Goal: Transaction & Acquisition: Book appointment/travel/reservation

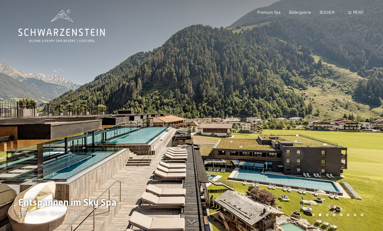
click at [349, 110] on div at bounding box center [286, 115] width 191 height 231
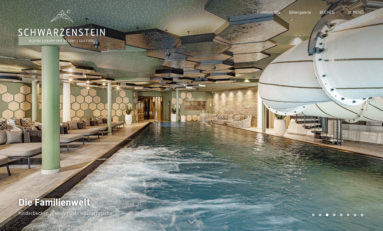
click at [349, 110] on div at bounding box center [286, 115] width 191 height 231
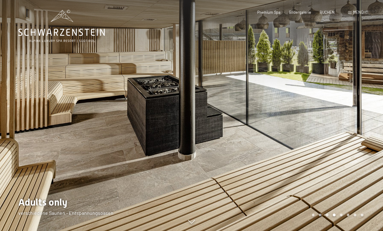
click at [349, 110] on div at bounding box center [286, 115] width 191 height 231
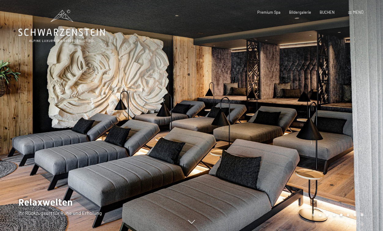
click at [349, 110] on div at bounding box center [286, 115] width 191 height 231
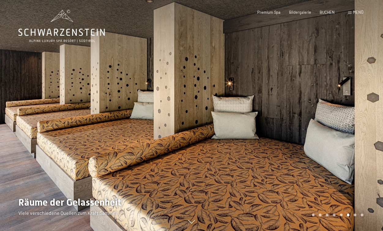
click at [349, 110] on div at bounding box center [286, 115] width 191 height 231
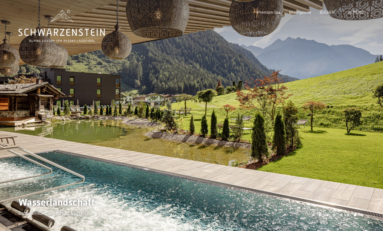
click at [349, 110] on div at bounding box center [286, 115] width 191 height 231
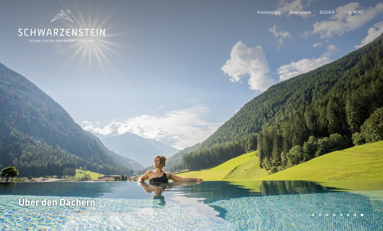
click at [349, 110] on div at bounding box center [286, 115] width 191 height 231
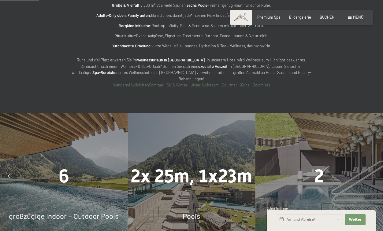
scroll to position [364, 0]
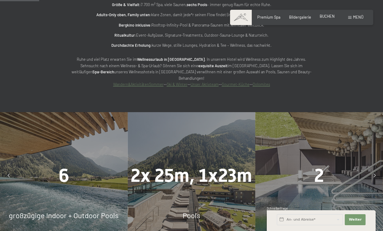
click at [326, 17] on span "BUCHEN" at bounding box center [327, 16] width 15 height 5
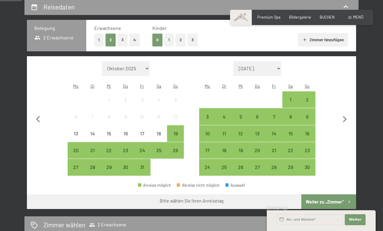
scroll to position [118, 0]
click at [345, 113] on icon "button" at bounding box center [344, 119] width 13 height 13
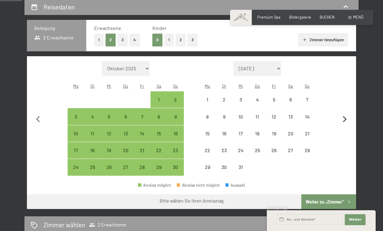
select select "2025-11-01"
select select "2025-12-01"
select select "2025-11-01"
select select "2025-12-01"
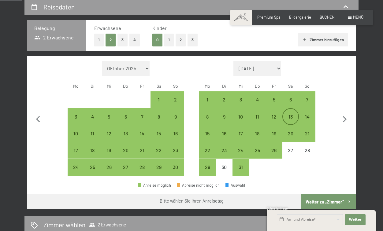
click at [292, 114] on div "13" at bounding box center [290, 121] width 15 height 15
select select "2025-11-01"
select select "2025-12-01"
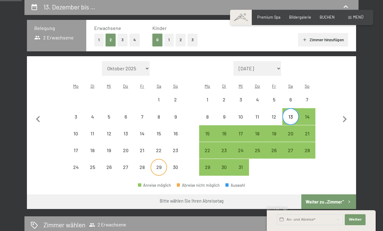
click at [164, 165] on div "29" at bounding box center [158, 172] width 15 height 15
select select "2025-11-01"
select select "2025-12-01"
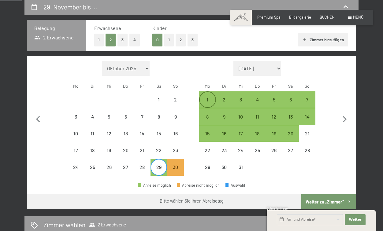
click at [209, 97] on div "1" at bounding box center [207, 104] width 15 height 15
select select "2025-11-01"
select select "2025-12-01"
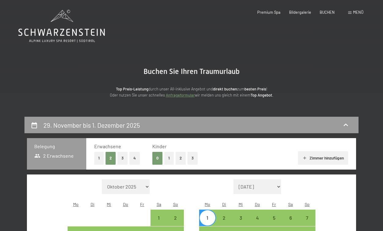
scroll to position [0, 0]
